Goal: Information Seeking & Learning: Compare options

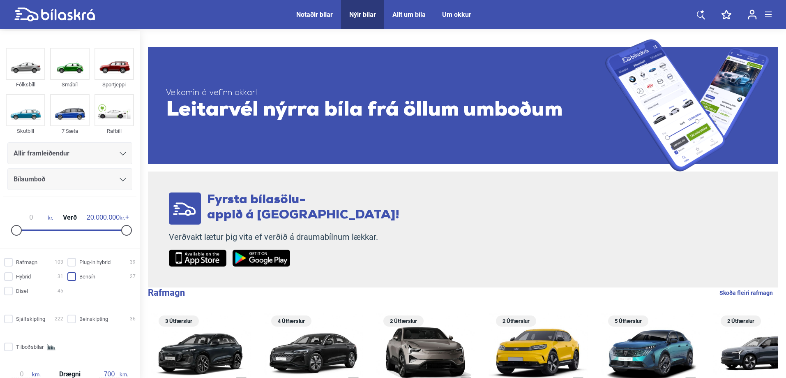
click at [70, 277] on input "Bensín 27" at bounding box center [103, 277] width 68 height 9
checkbox input "true"
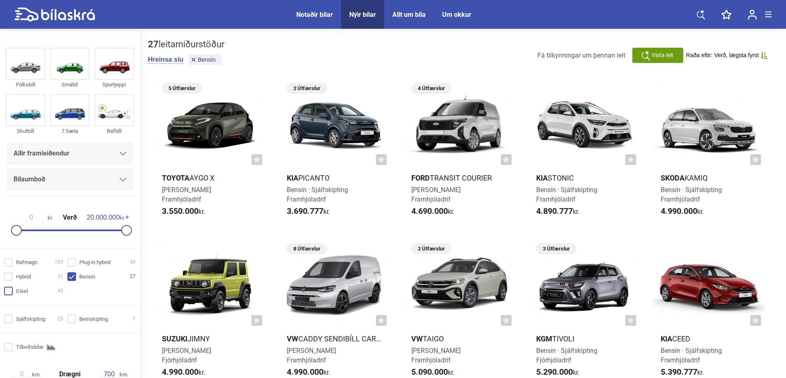
click at [7, 292] on input "Dísel 45" at bounding box center [34, 291] width 59 height 9
checkbox input "true"
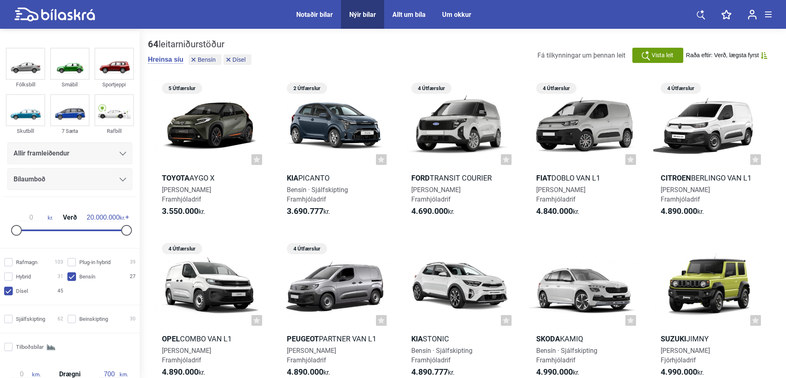
click at [71, 278] on input "Bensín 27" at bounding box center [103, 277] width 68 height 9
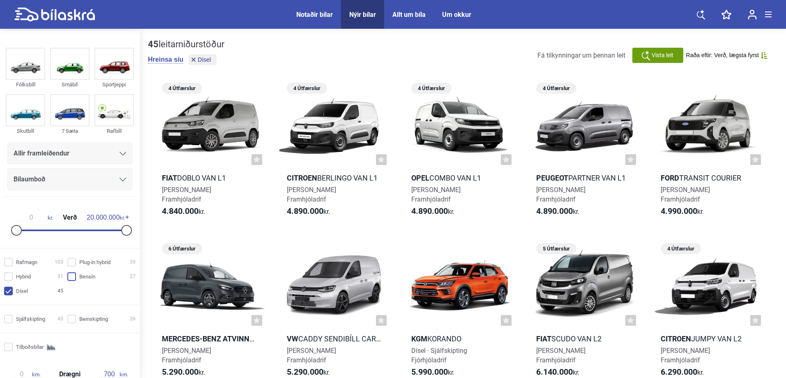
click at [69, 275] on input "Bensín 27" at bounding box center [103, 277] width 68 height 9
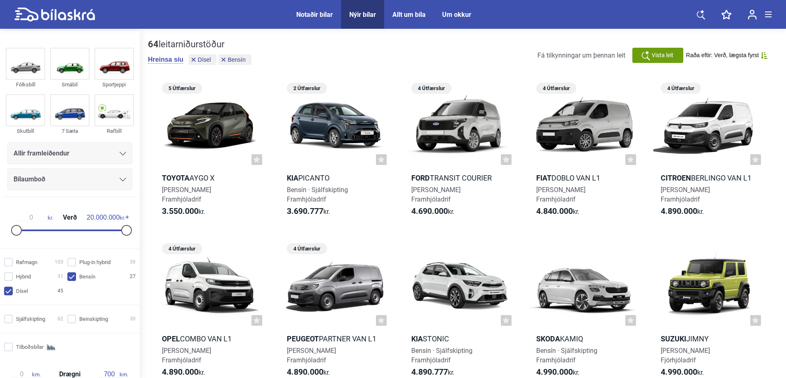
click at [69, 275] on input "Bensín 27" at bounding box center [103, 277] width 68 height 9
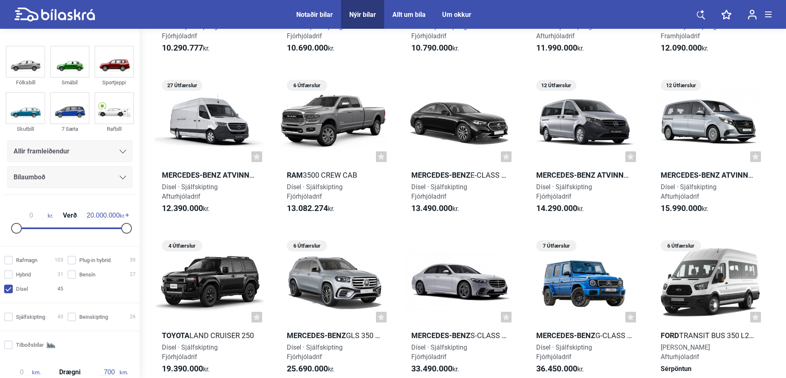
scroll to position [1069, 0]
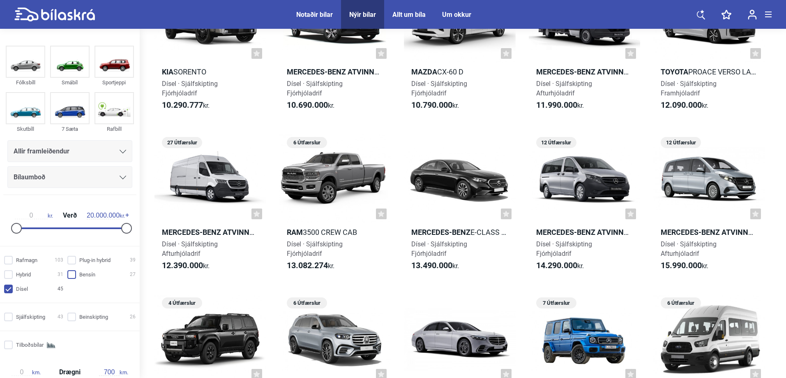
click at [70, 275] on input "Bensín 27" at bounding box center [103, 274] width 68 height 9
checkbox input "true"
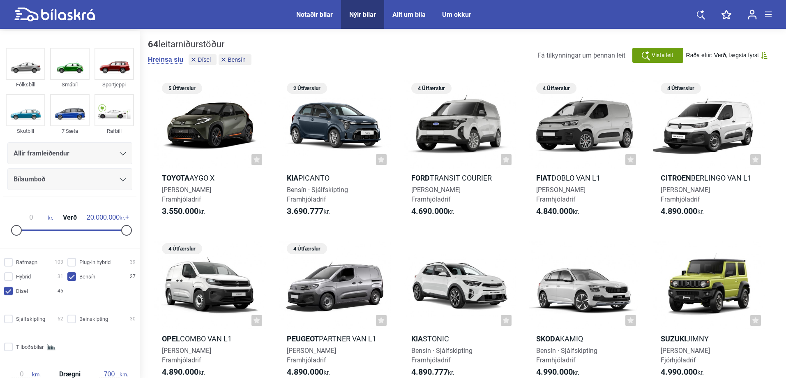
click at [6, 289] on input "Dísel 45" at bounding box center [34, 291] width 59 height 9
checkbox input "false"
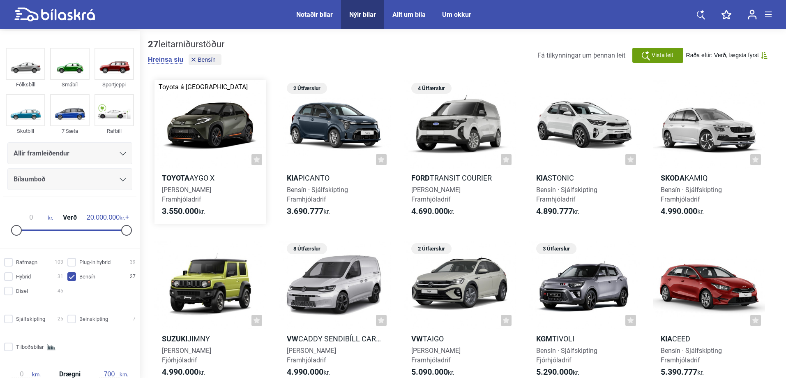
click at [183, 178] on b "Toyota" at bounding box center [176, 177] width 28 height 9
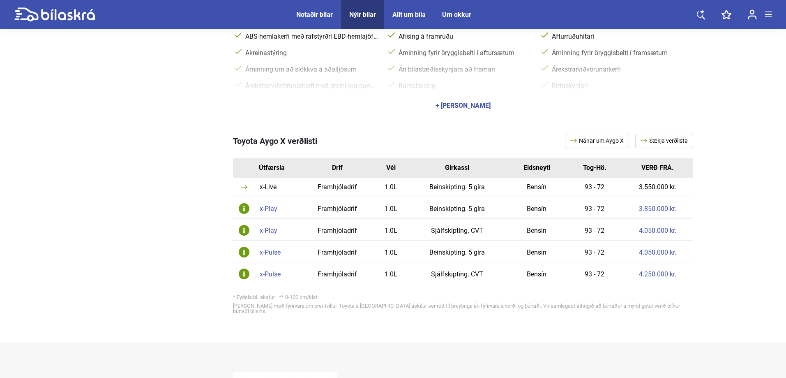
scroll to position [411, 0]
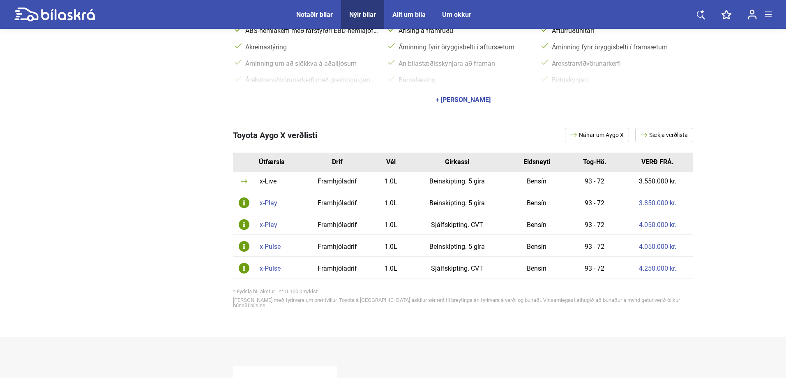
click at [274, 203] on div "x-Play" at bounding box center [278, 203] width 37 height 7
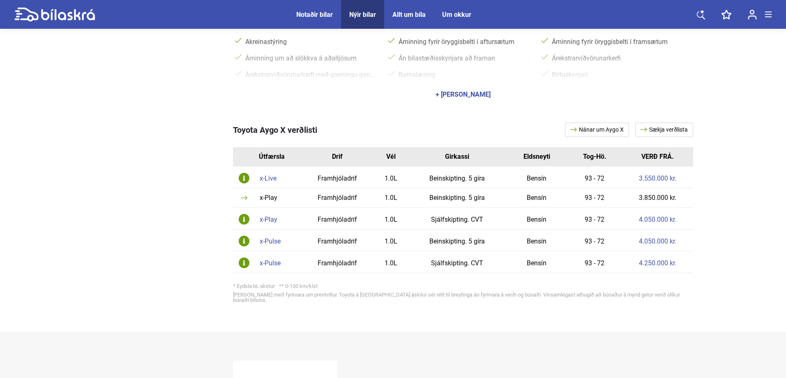
scroll to position [493, 0]
click at [269, 178] on div "x-Live" at bounding box center [278, 177] width 37 height 7
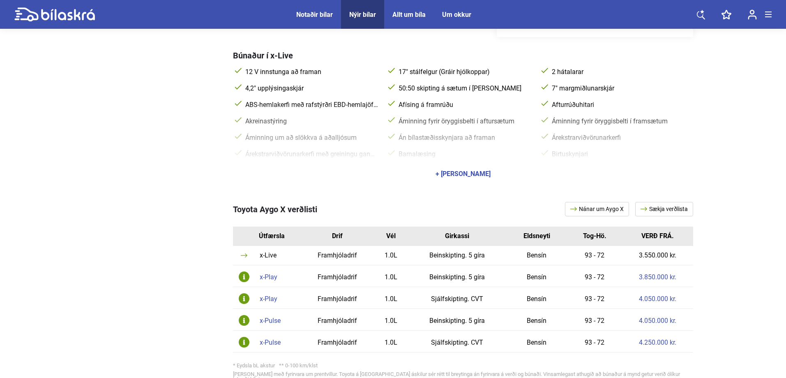
scroll to position [370, 0]
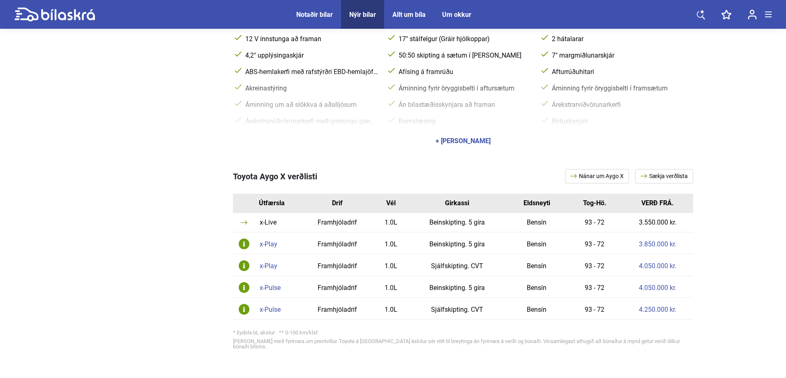
click at [270, 266] on div "x-Play" at bounding box center [278, 266] width 37 height 7
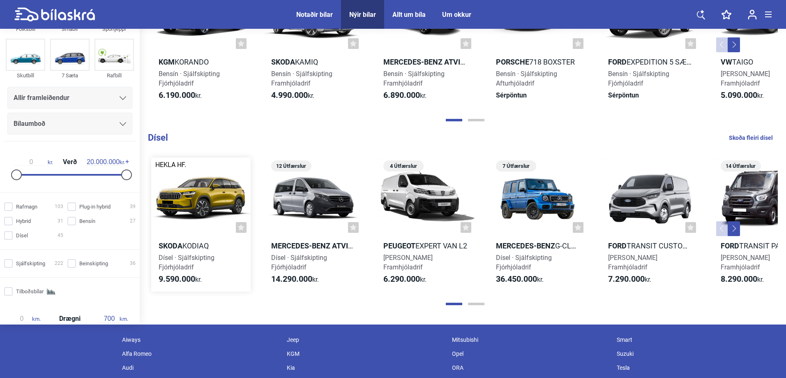
scroll to position [904, 0]
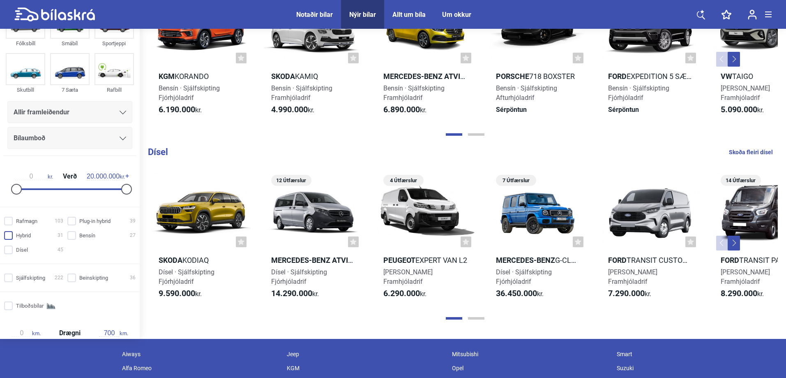
click at [9, 235] on input "Hybrid 31" at bounding box center [34, 235] width 59 height 9
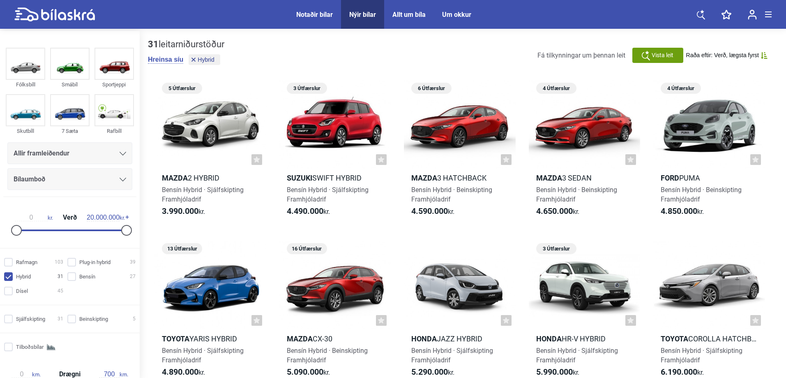
click at [9, 277] on input "Hybrid 31" at bounding box center [34, 277] width 59 height 9
checkbox input "false"
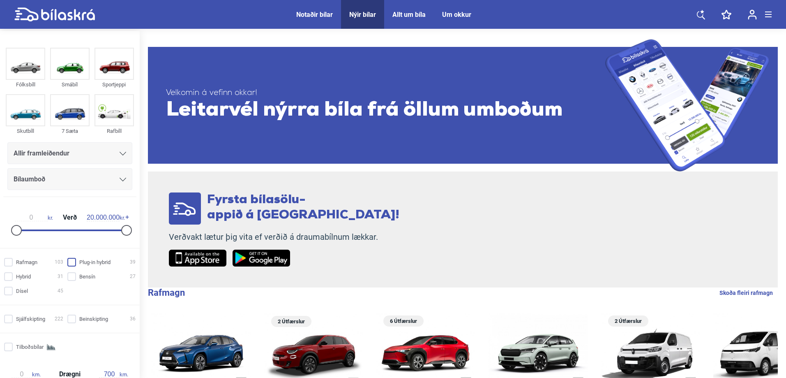
click at [69, 262] on input "Plug-in hybrid 39" at bounding box center [103, 262] width 68 height 9
checkbox input "true"
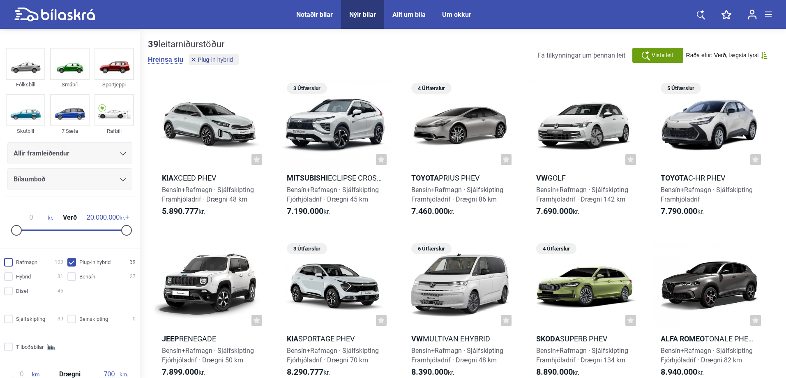
click at [8, 265] on input "Rafmagn 103" at bounding box center [34, 262] width 59 height 9
checkbox input "true"
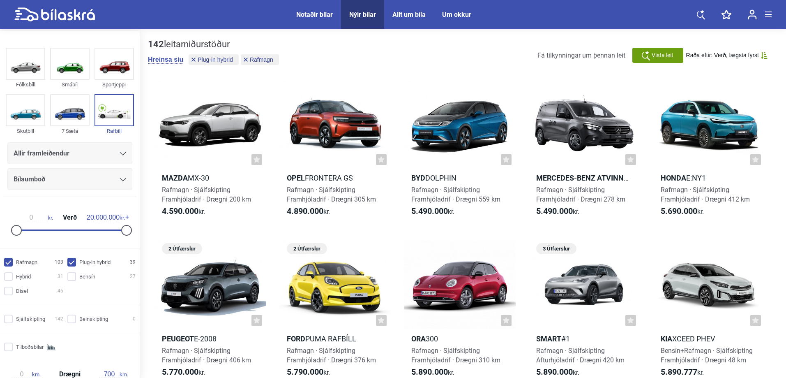
click at [71, 263] on input "Plug-in hybrid 39" at bounding box center [103, 262] width 68 height 9
checkbox input "false"
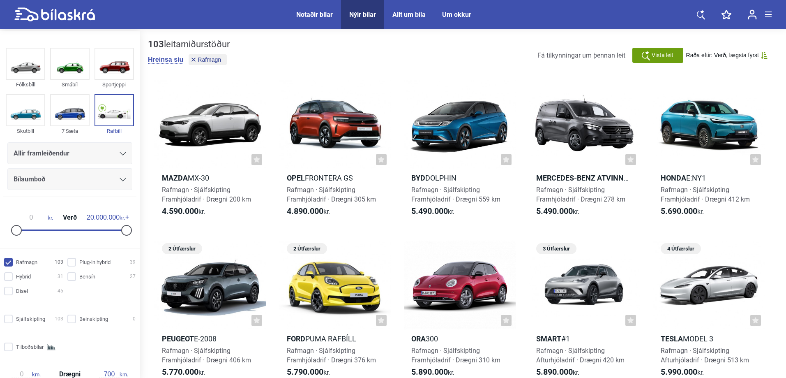
click at [762, 55] on icon at bounding box center [764, 55] width 6 height 7
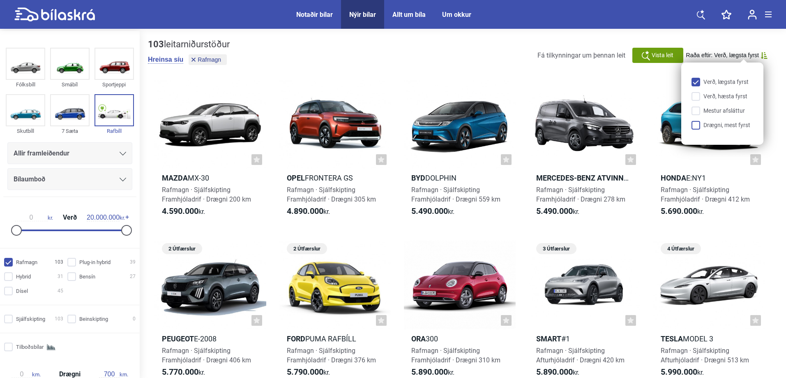
click at [697, 124] on input "Drægni, mest fyrst" at bounding box center [725, 125] width 62 height 9
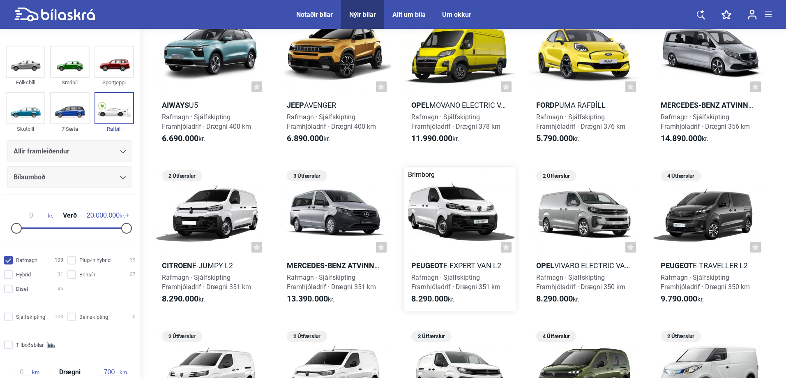
scroll to position [2138, 0]
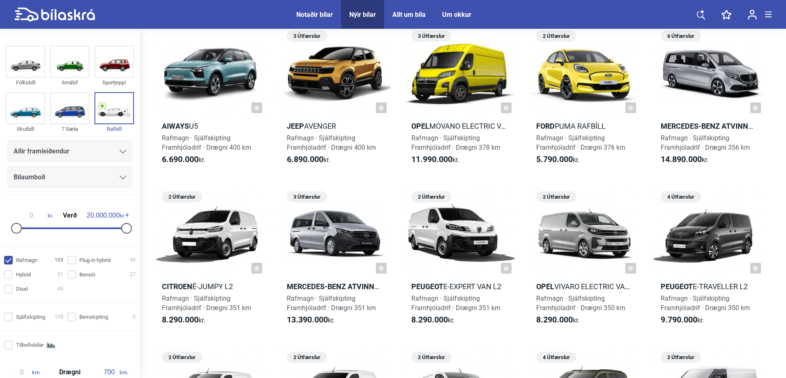
click at [99, 150] on div "Allir framleiðendur" at bounding box center [70, 152] width 113 height 12
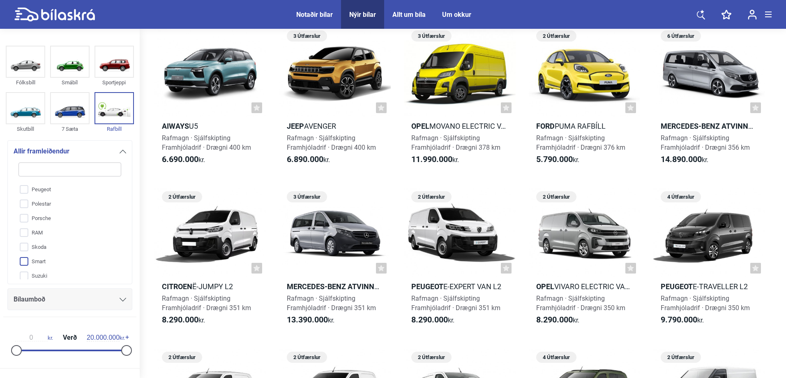
scroll to position [313, 0]
click at [26, 249] on input "Tesla" at bounding box center [65, 249] width 104 height 14
checkbox input "true"
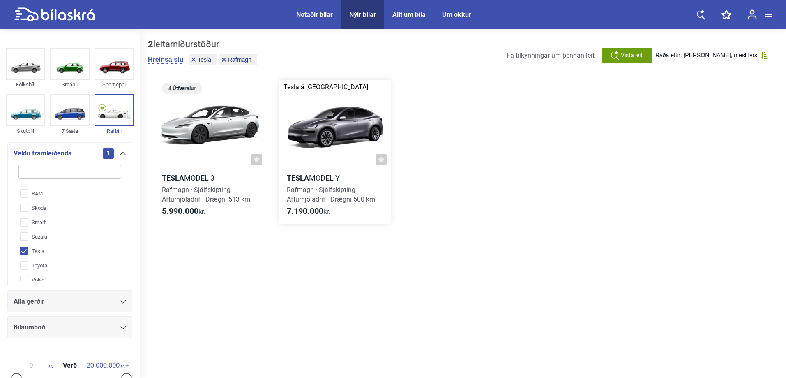
click at [321, 176] on h2 "Tesla Model Y" at bounding box center [336, 177] width 112 height 9
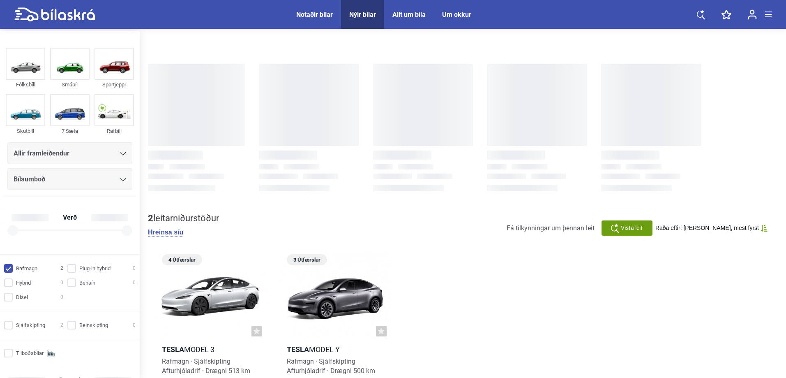
checkbox input "true"
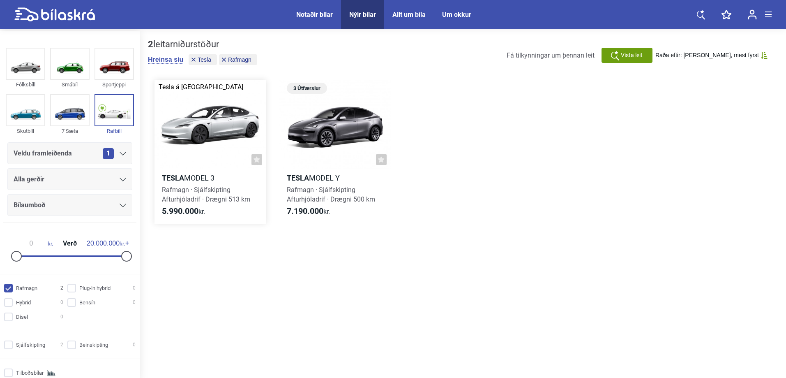
click at [197, 180] on h2 "Tesla Model 3" at bounding box center [211, 177] width 112 height 9
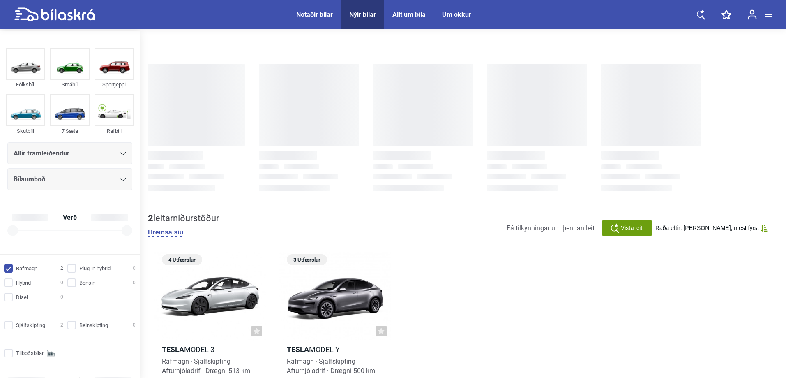
checkbox input "true"
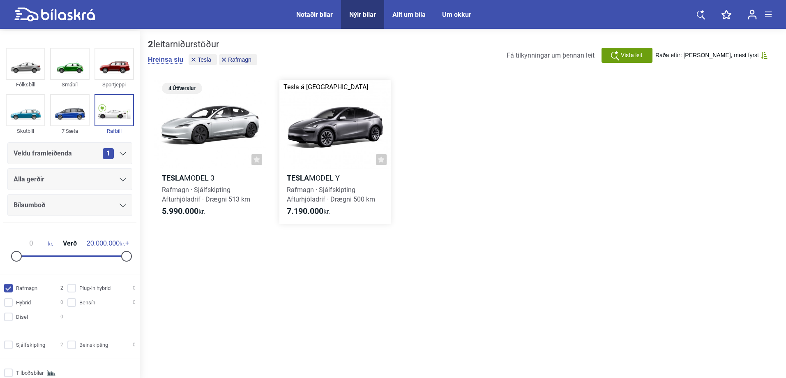
click at [313, 180] on h2 "Tesla Model Y" at bounding box center [336, 177] width 112 height 9
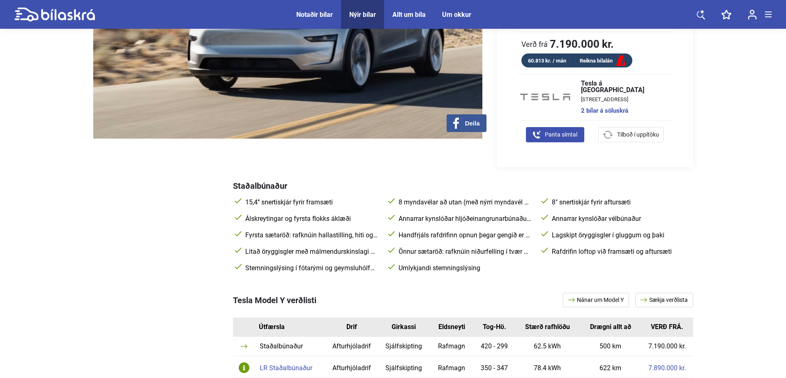
scroll to position [329, 0]
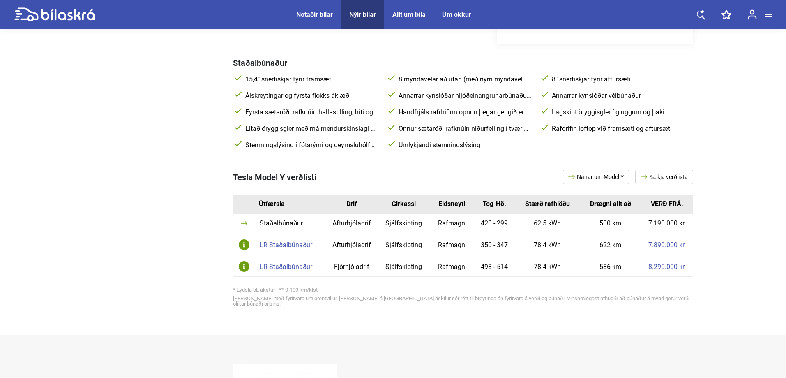
click at [243, 243] on img at bounding box center [244, 244] width 11 height 11
click at [245, 243] on img at bounding box center [244, 244] width 11 height 11
click at [284, 245] on div "LR Staðalbúnaður" at bounding box center [290, 245] width 61 height 7
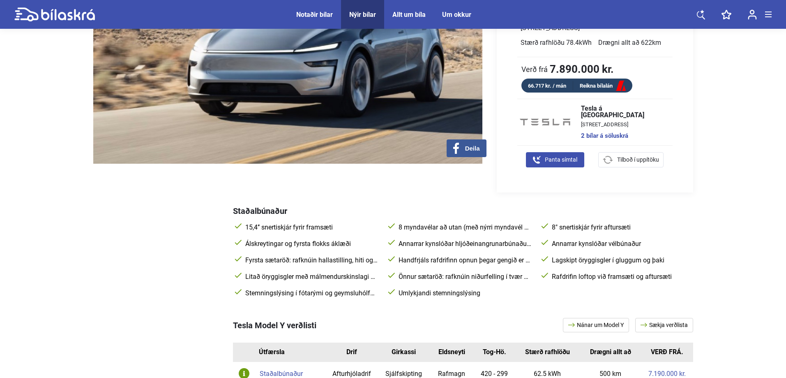
scroll to position [123, 0]
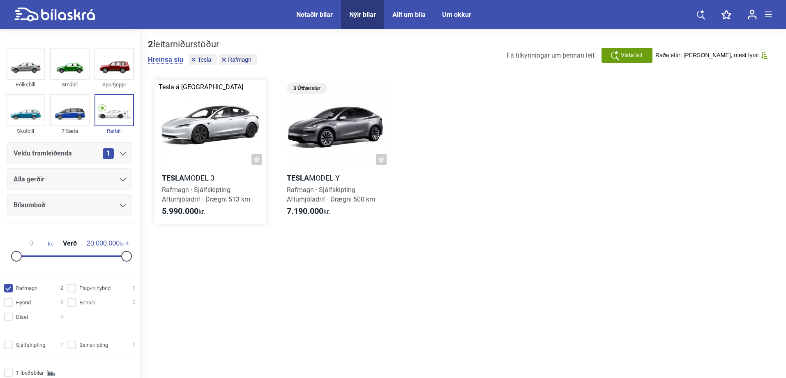
click at [198, 178] on h2 "Tesla Model 3" at bounding box center [211, 177] width 112 height 9
click at [763, 55] on icon at bounding box center [764, 55] width 6 height 7
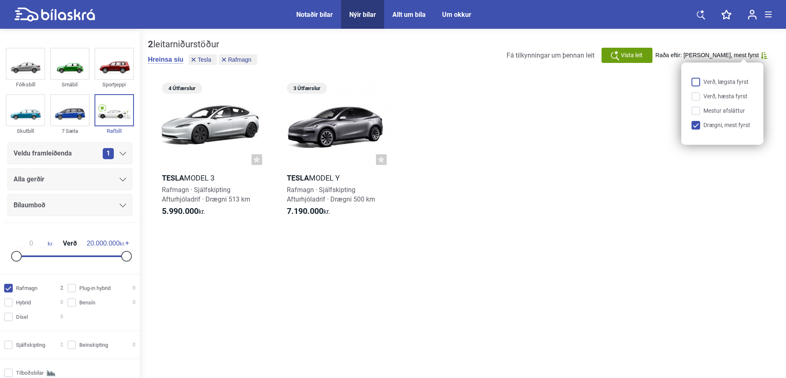
click at [696, 81] on input "Verð, lægsta fyrst" at bounding box center [725, 82] width 62 height 9
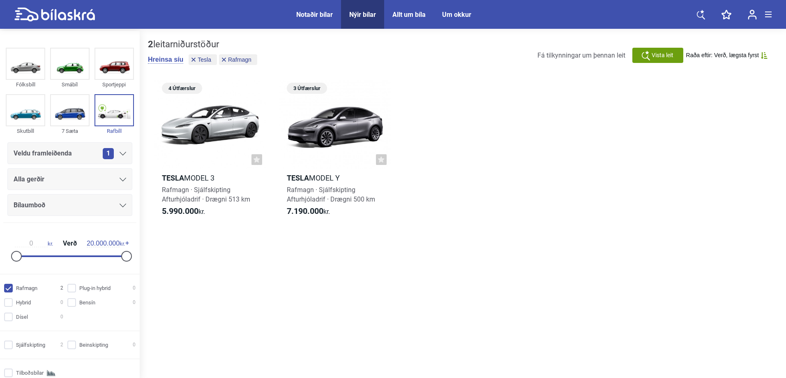
click at [121, 153] on icon at bounding box center [123, 154] width 7 height 4
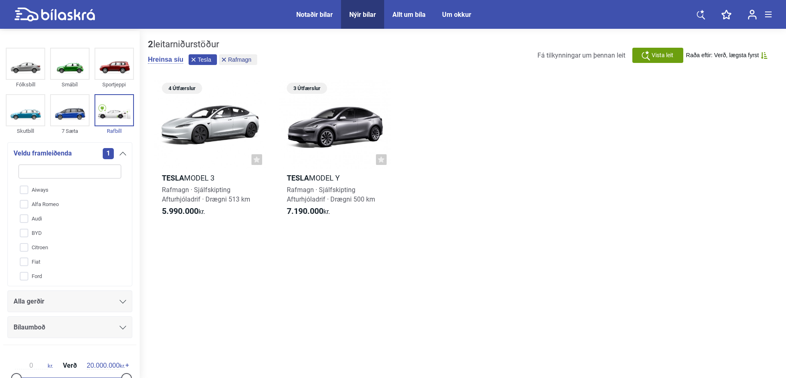
click at [204, 60] on span "Tesla" at bounding box center [205, 60] width 14 height 6
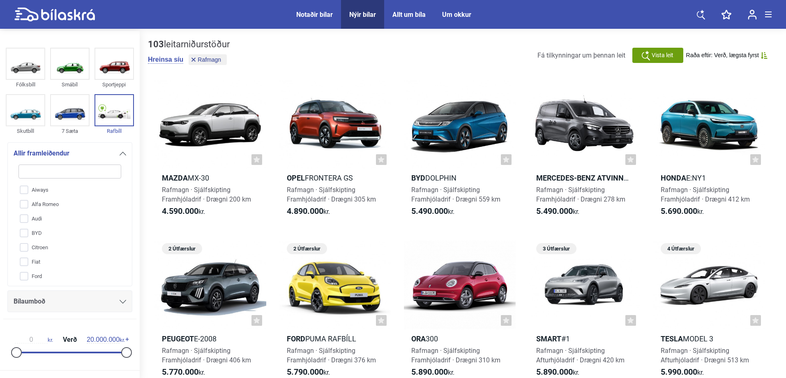
click at [765, 56] on icon at bounding box center [764, 55] width 6 height 7
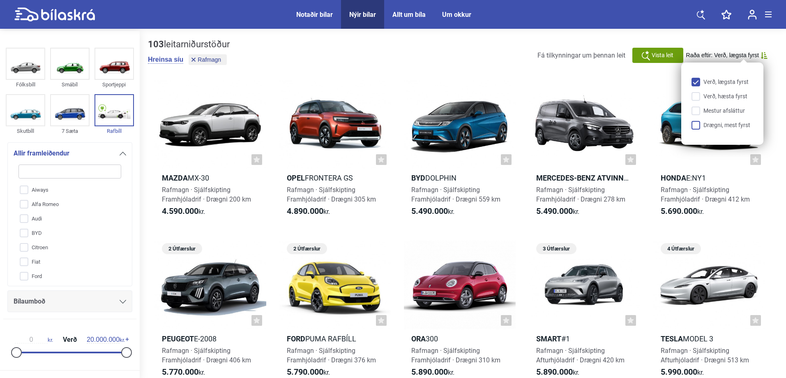
click at [695, 127] on input "Drægni, mest fyrst" at bounding box center [725, 125] width 62 height 9
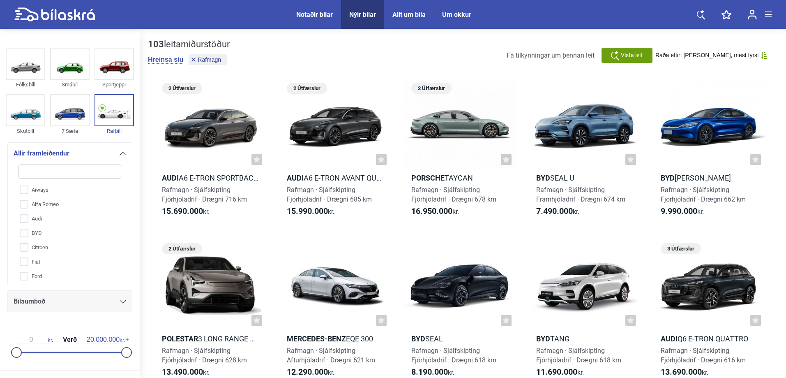
click at [765, 56] on icon at bounding box center [764, 55] width 6 height 7
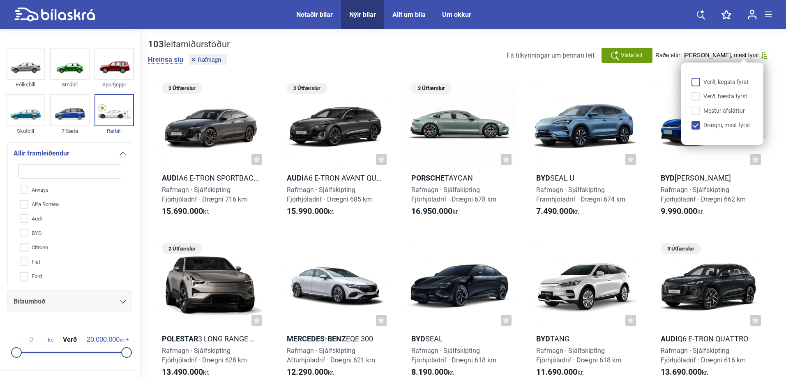
click at [731, 80] on input "Verð, lægsta fyrst" at bounding box center [725, 82] width 62 height 9
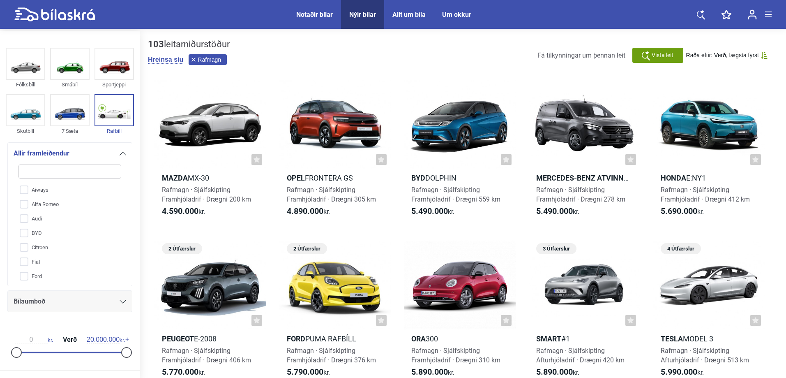
click at [209, 58] on span "Rafmagn" at bounding box center [209, 60] width 23 height 6
checkbox input "false"
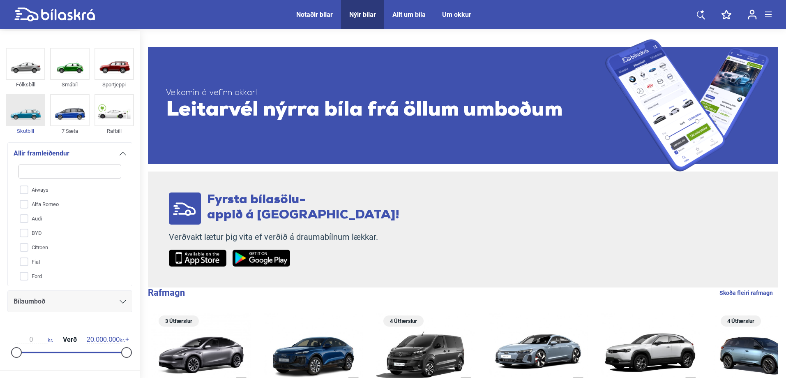
click at [23, 113] on img at bounding box center [26, 110] width 38 height 30
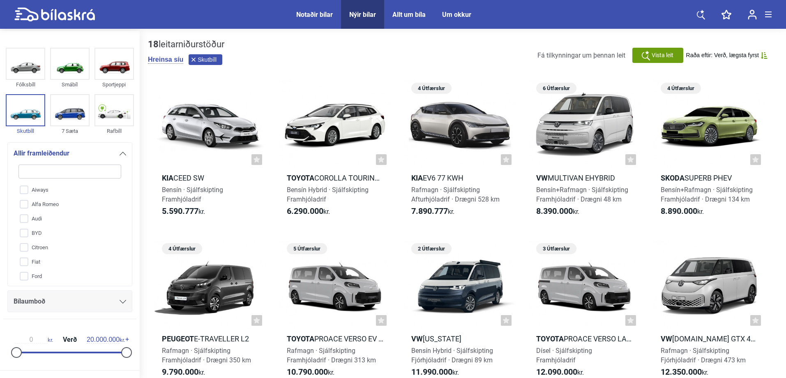
click at [207, 58] on span "Skutbíll" at bounding box center [207, 60] width 19 height 6
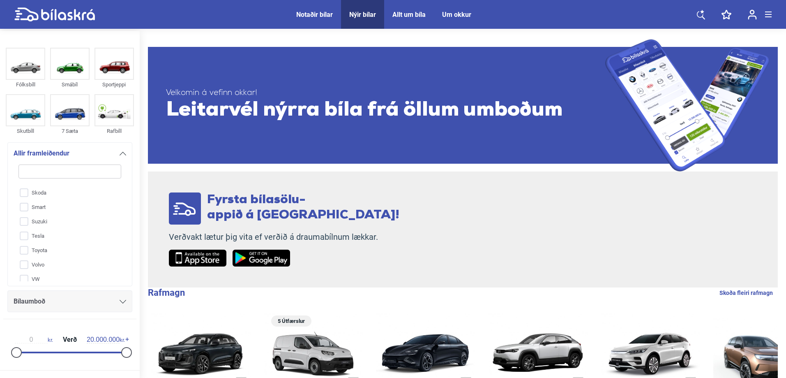
scroll to position [330, 0]
click at [25, 249] on input "Toyota" at bounding box center [65, 249] width 104 height 14
checkbox input "true"
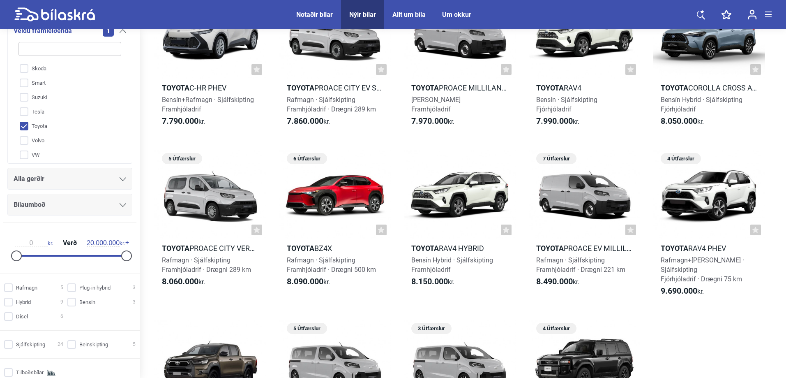
scroll to position [164, 0]
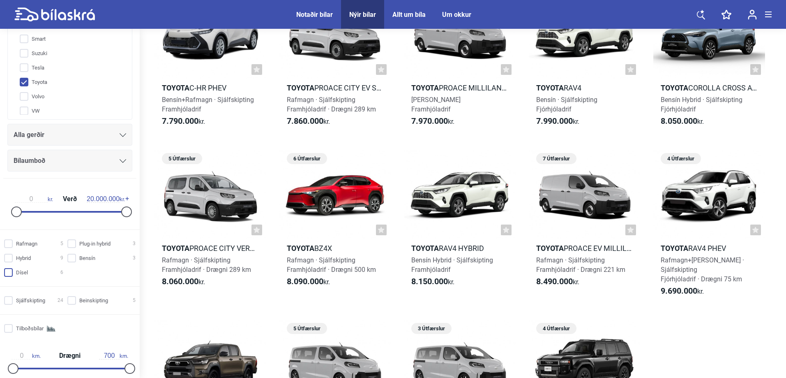
click at [8, 273] on input "Dísel 6" at bounding box center [34, 272] width 59 height 9
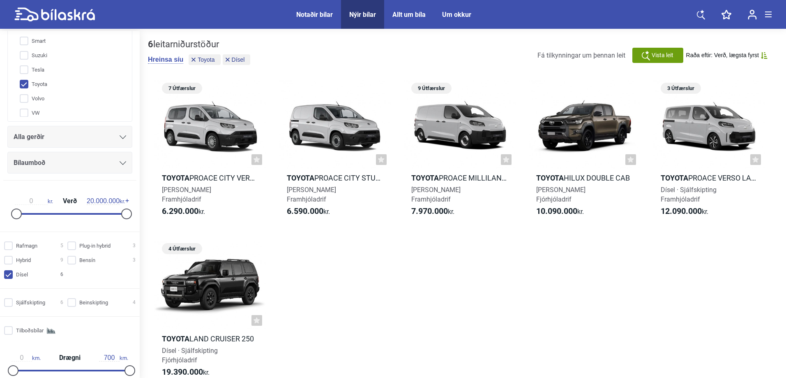
click at [10, 271] on input "Dísel 6" at bounding box center [34, 274] width 59 height 9
checkbox input "false"
